Goal: Book appointment/travel/reservation

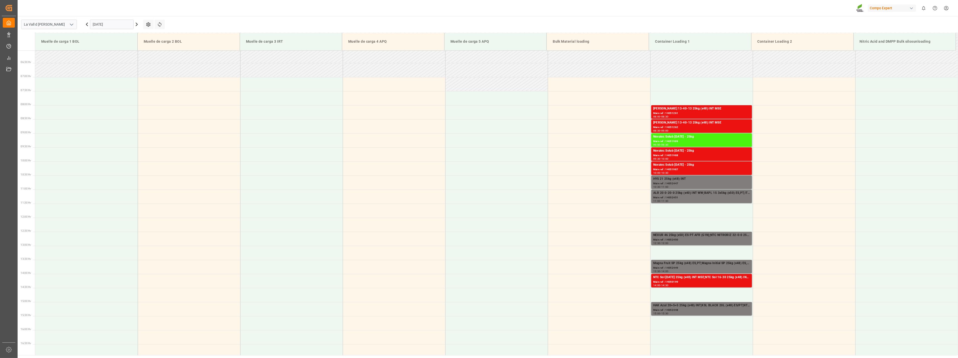
scroll to position [194, 0]
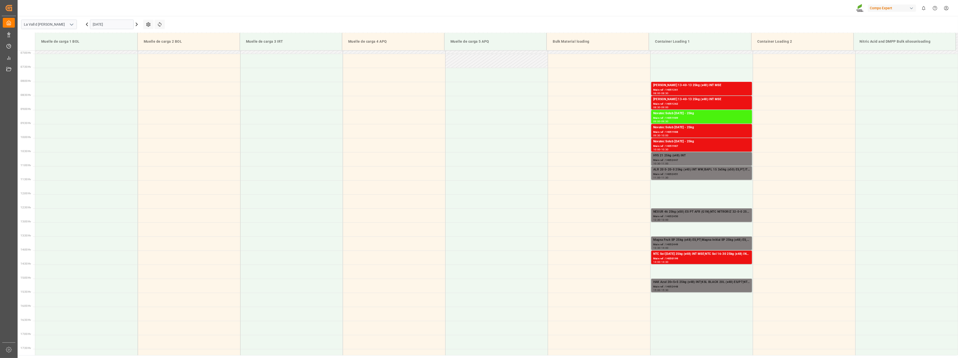
click at [102, 23] on input "[DATE]" at bounding box center [112, 25] width 44 height 10
click at [105, 83] on span "23" at bounding box center [106, 84] width 3 height 4
